Goal: Information Seeking & Learning: Learn about a topic

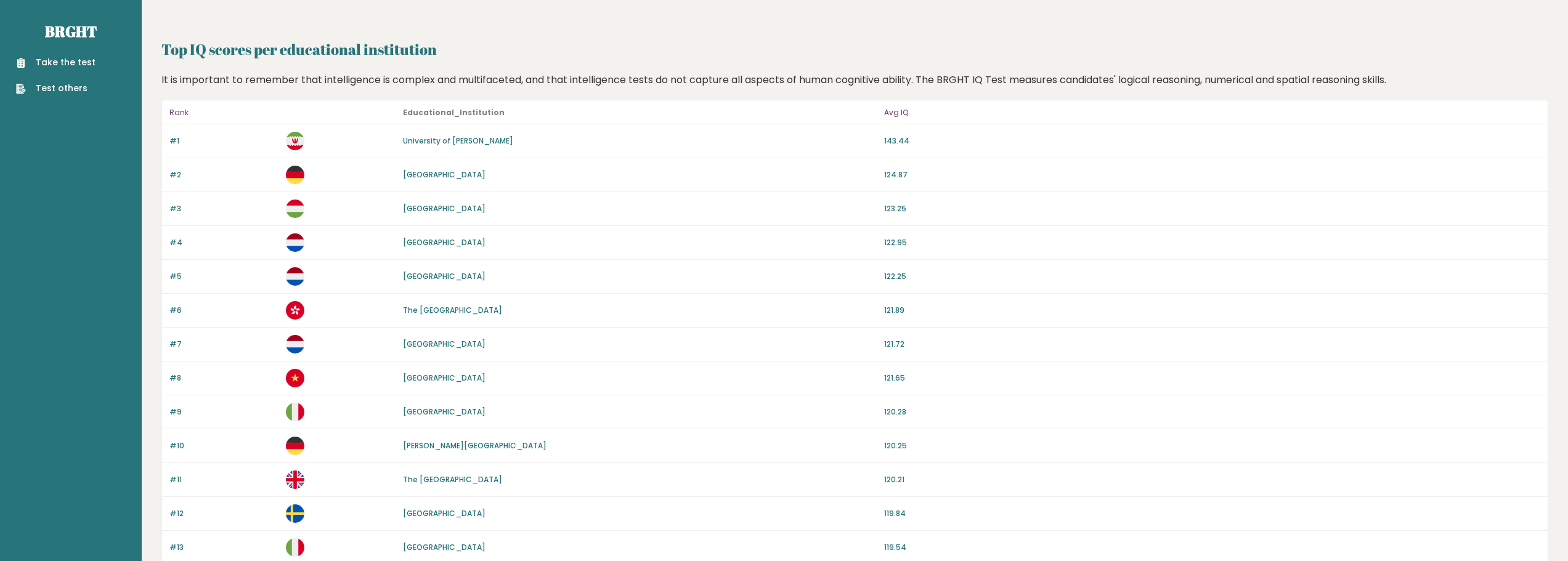
click at [837, 78] on div "It is important to remember that intelligence is complex and multifaceted, and …" at bounding box center [855, 80] width 1396 height 15
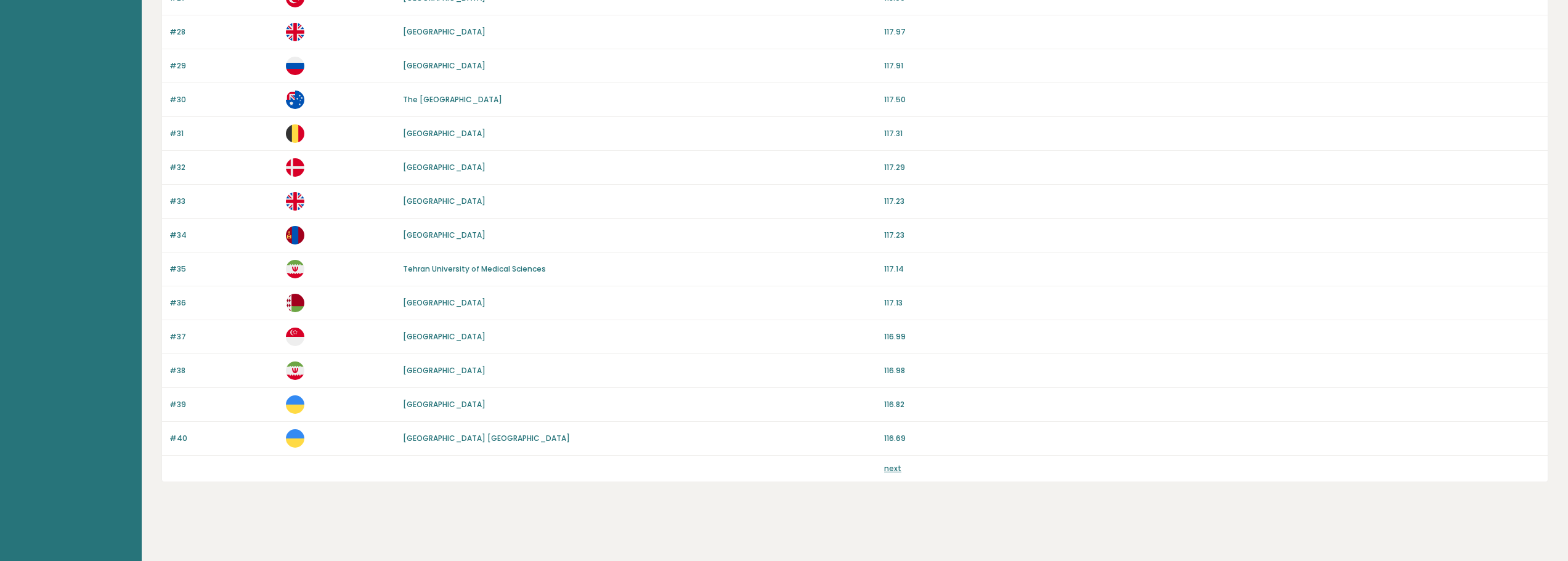
click at [912, 471] on div "next" at bounding box center [1212, 468] width 656 height 11
click at [887, 469] on link "next" at bounding box center [892, 468] width 17 height 10
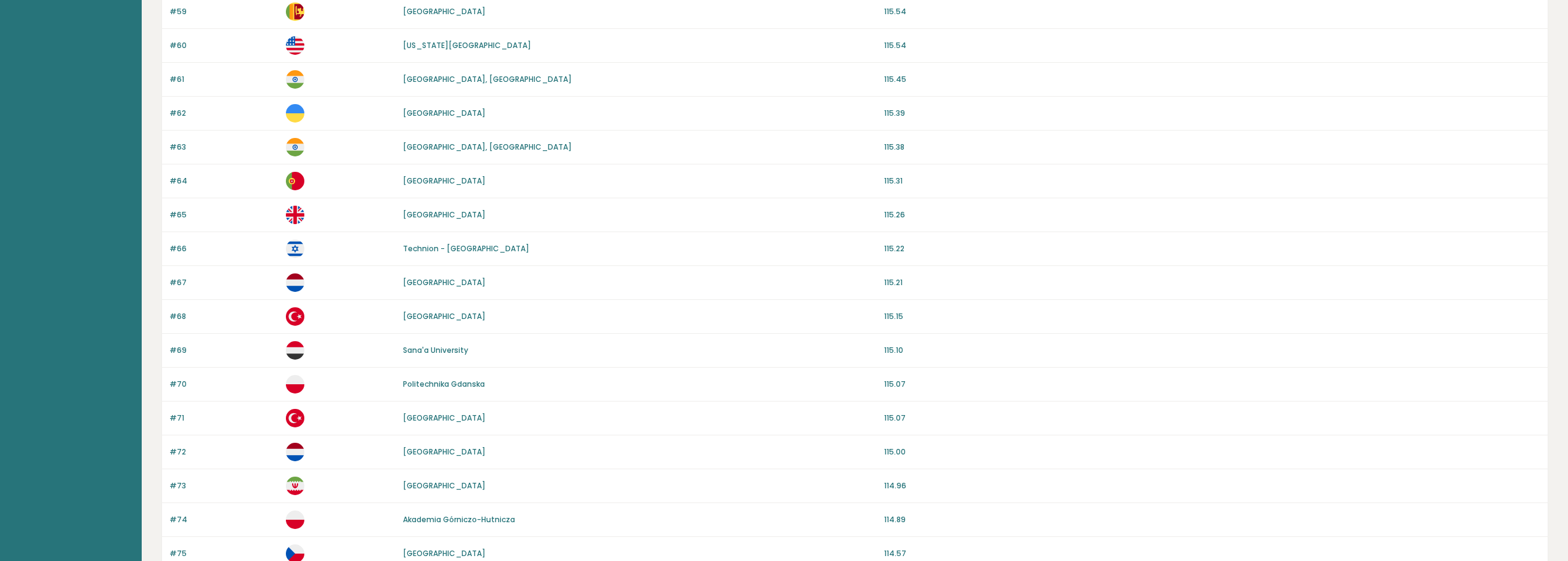
scroll to position [1024, 0]
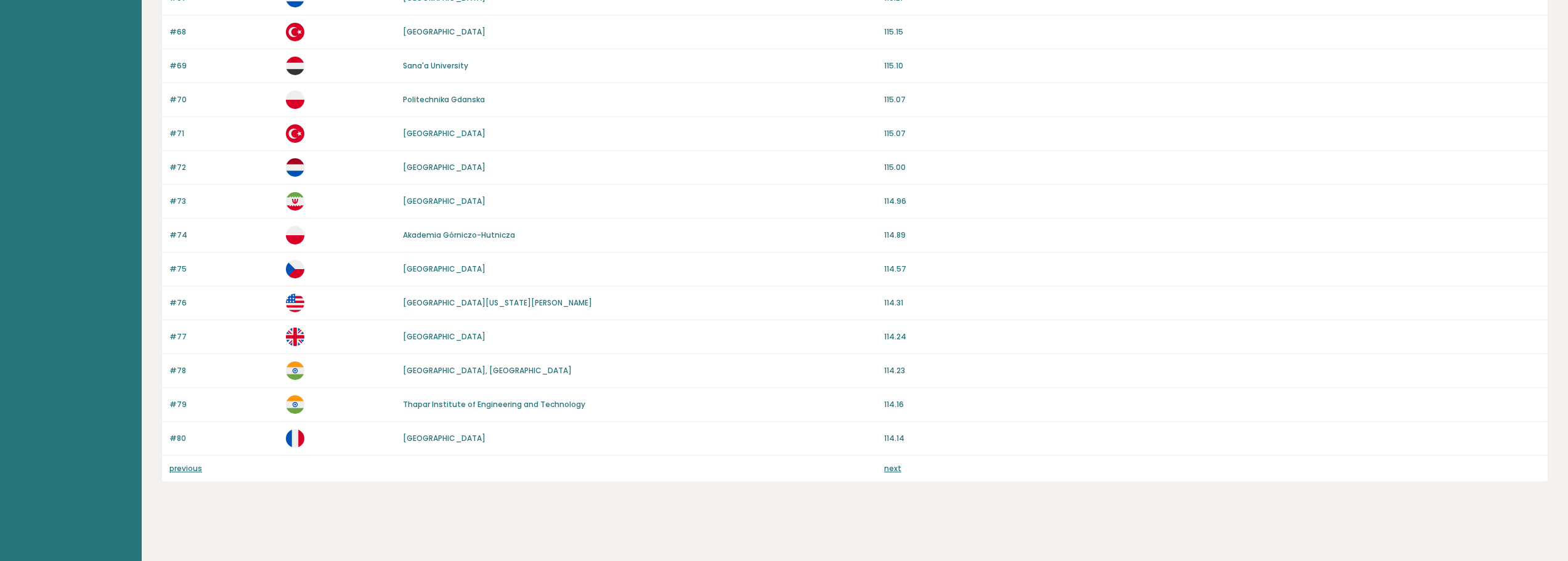
click at [888, 468] on link "next" at bounding box center [892, 468] width 17 height 10
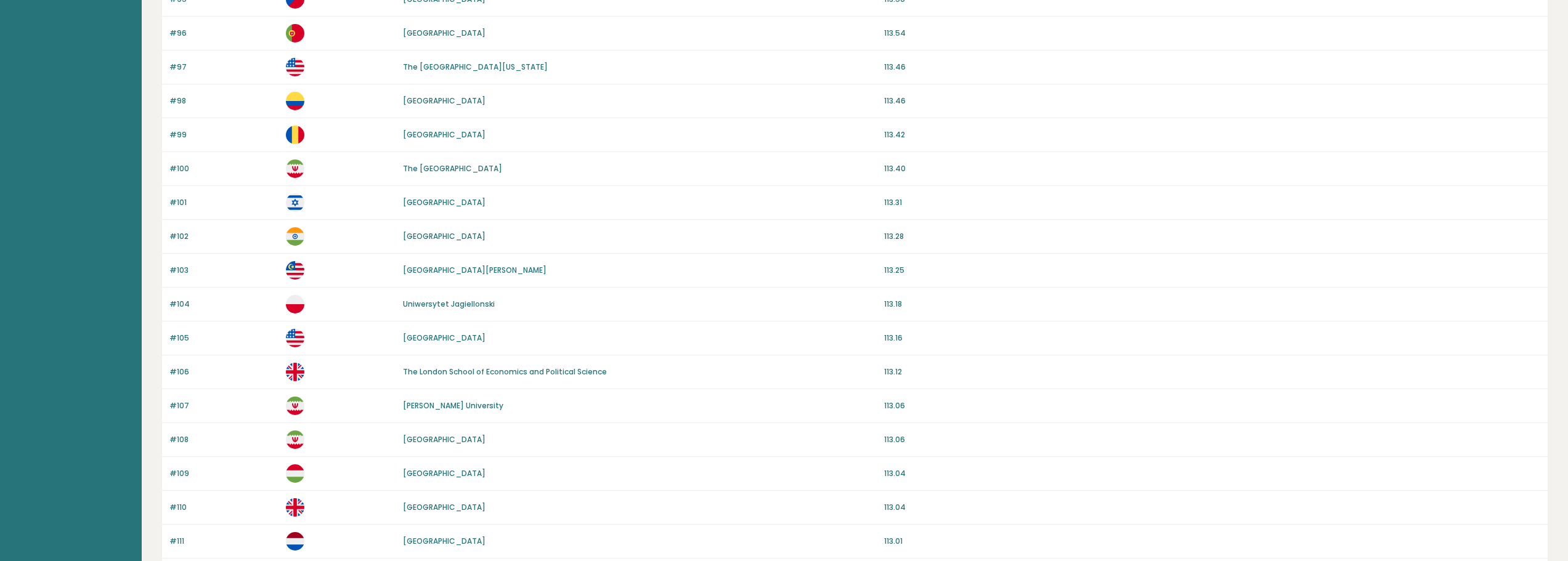
scroll to position [1024, 0]
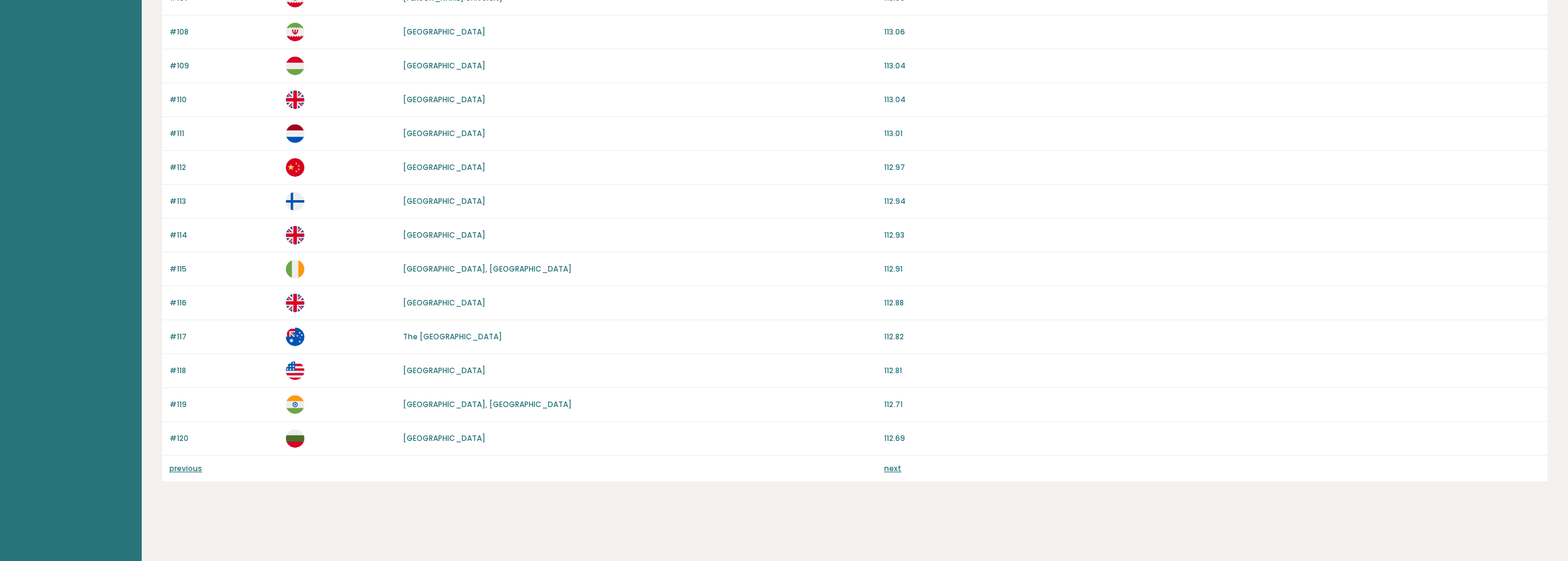
click at [894, 464] on link "next" at bounding box center [892, 468] width 17 height 10
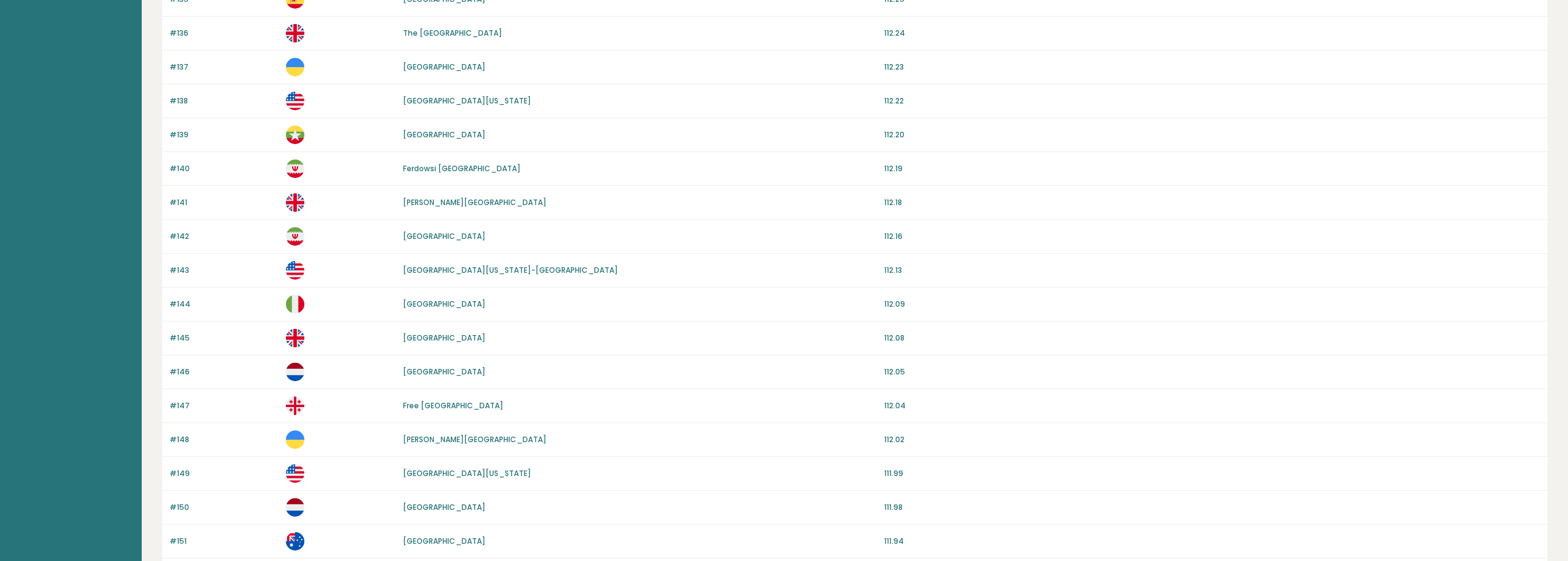
scroll to position [1024, 0]
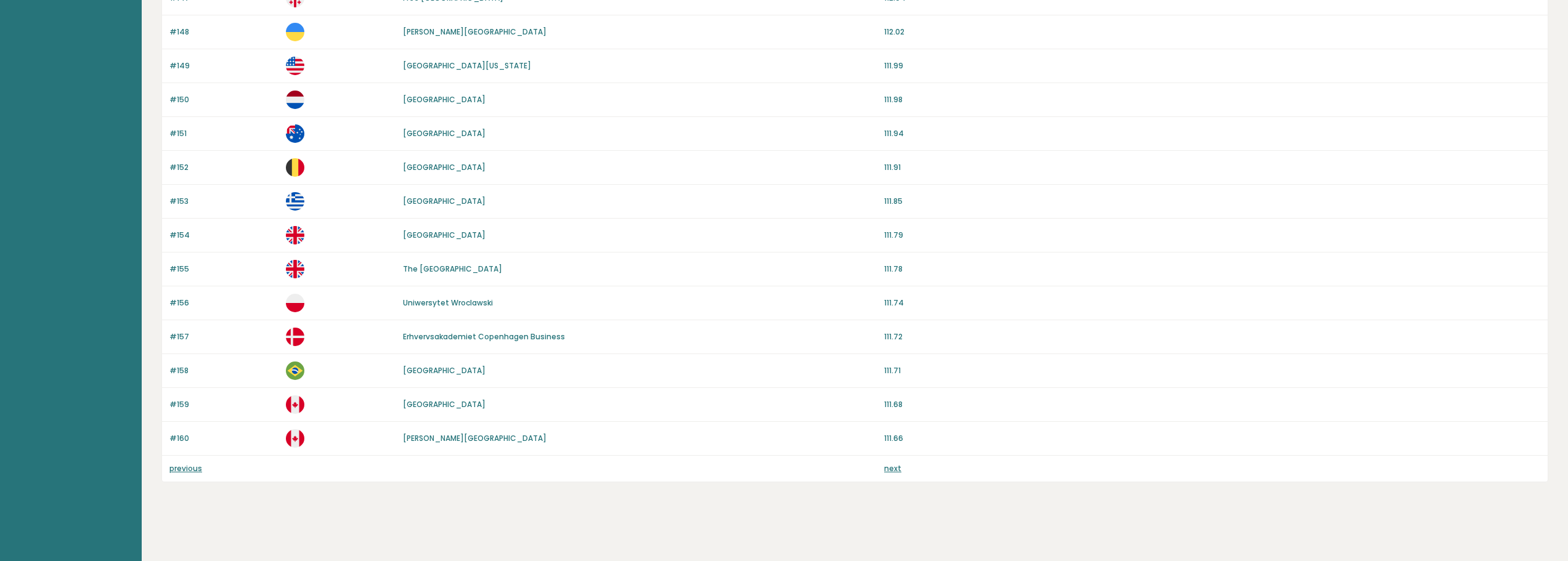
click at [889, 466] on link "next" at bounding box center [892, 468] width 17 height 10
